Goal: Task Accomplishment & Management: Use online tool/utility

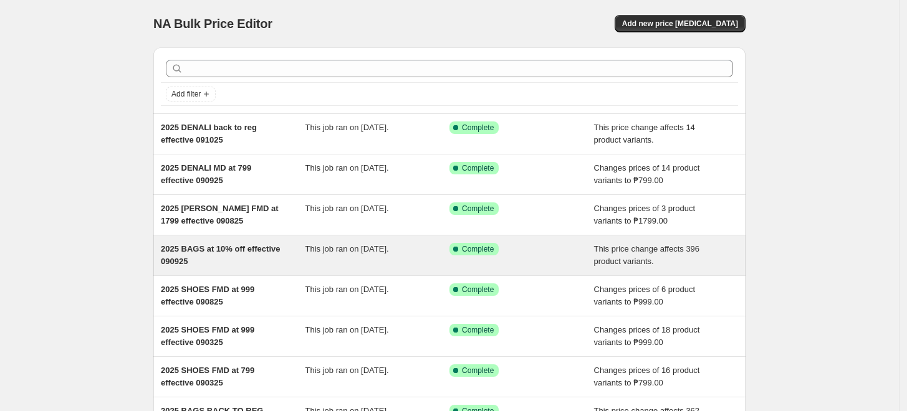
click at [189, 251] on span "2025 BAGS at 10% off effective 090925" at bounding box center [220, 255] width 119 height 22
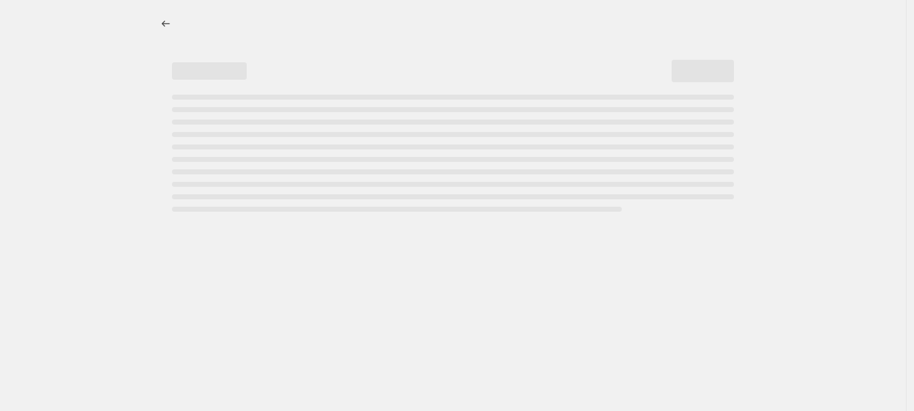
select select "pcap"
select select "no_change"
select select "tag"
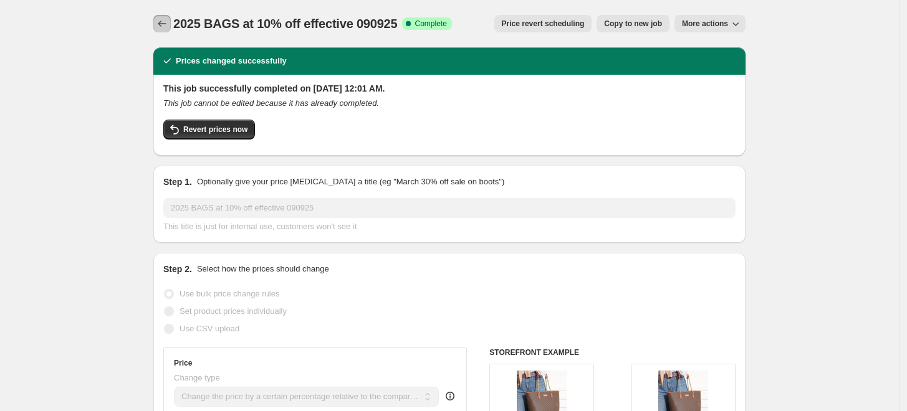
click at [163, 29] on icon "Price change jobs" at bounding box center [162, 23] width 12 height 12
